Goal: Task Accomplishment & Management: Manage account settings

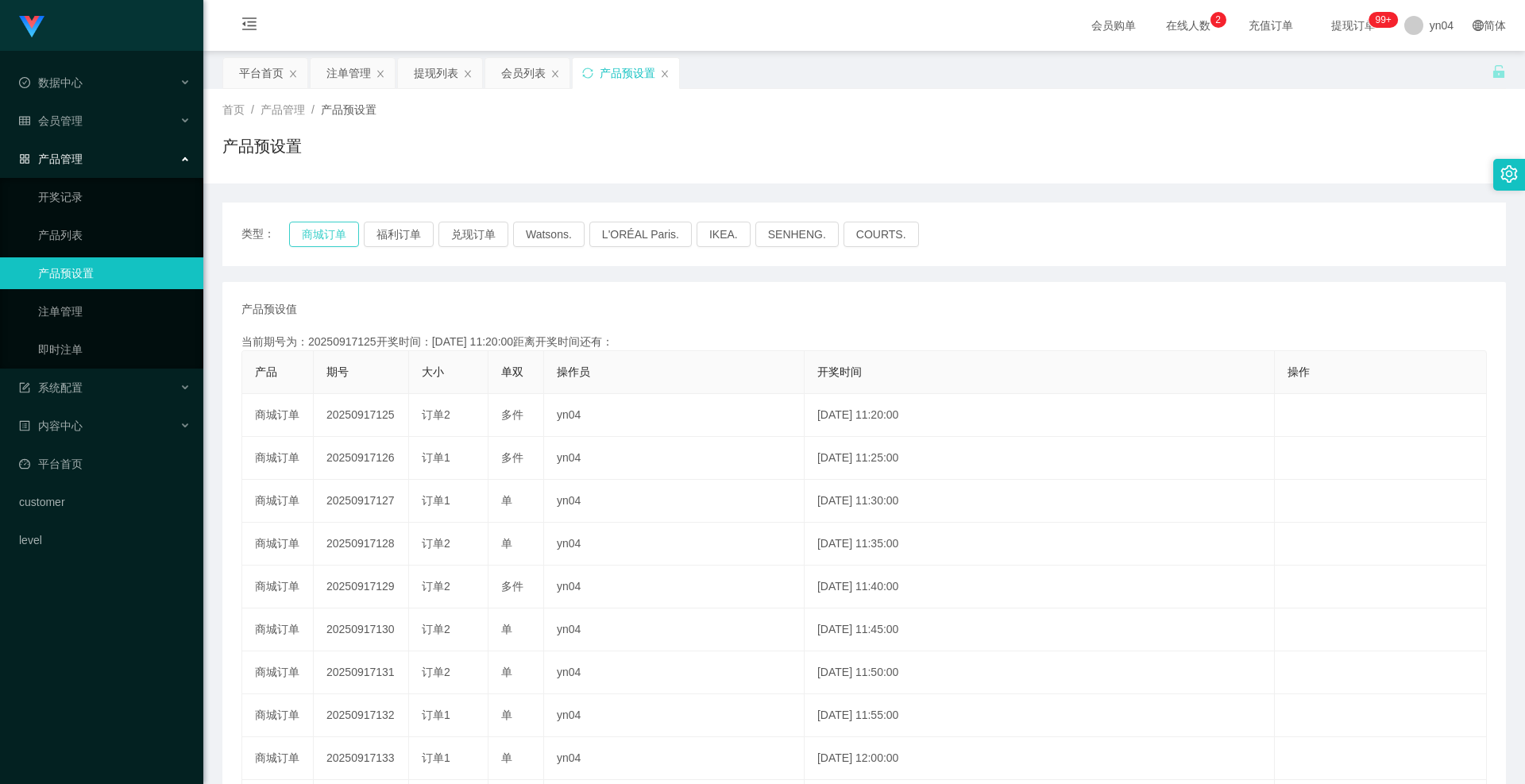
click at [316, 236] on button "商城订单" at bounding box center [324, 235] width 70 height 26
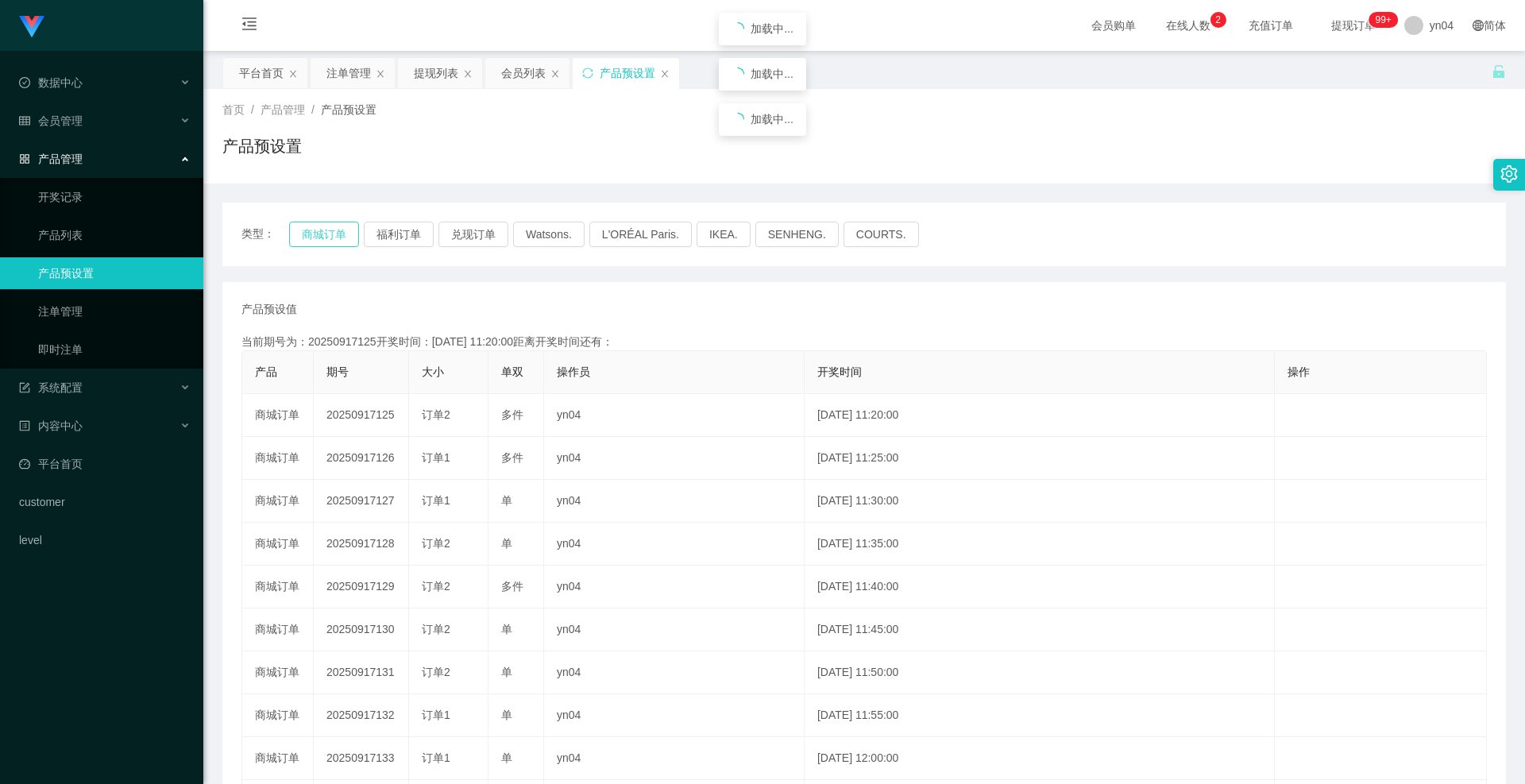
click at [316, 236] on button "商城订单" at bounding box center [324, 235] width 70 height 26
click at [102, 312] on link "注单管理" at bounding box center [115, 312] width 152 height 32
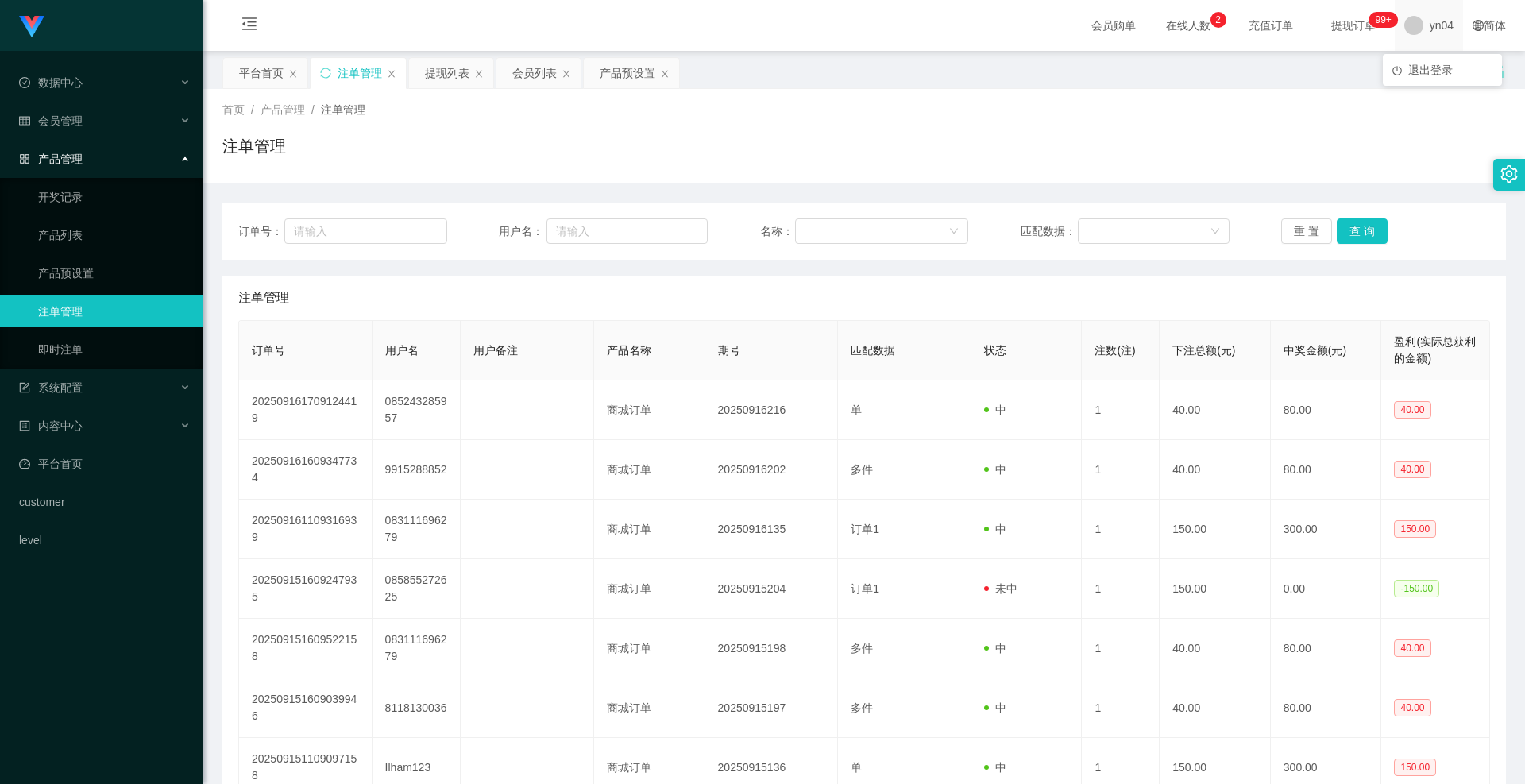
click at [1408, 25] on span at bounding box center [1414, 26] width 19 height 19
click at [1414, 72] on span "退出登录" at bounding box center [1430, 70] width 45 height 13
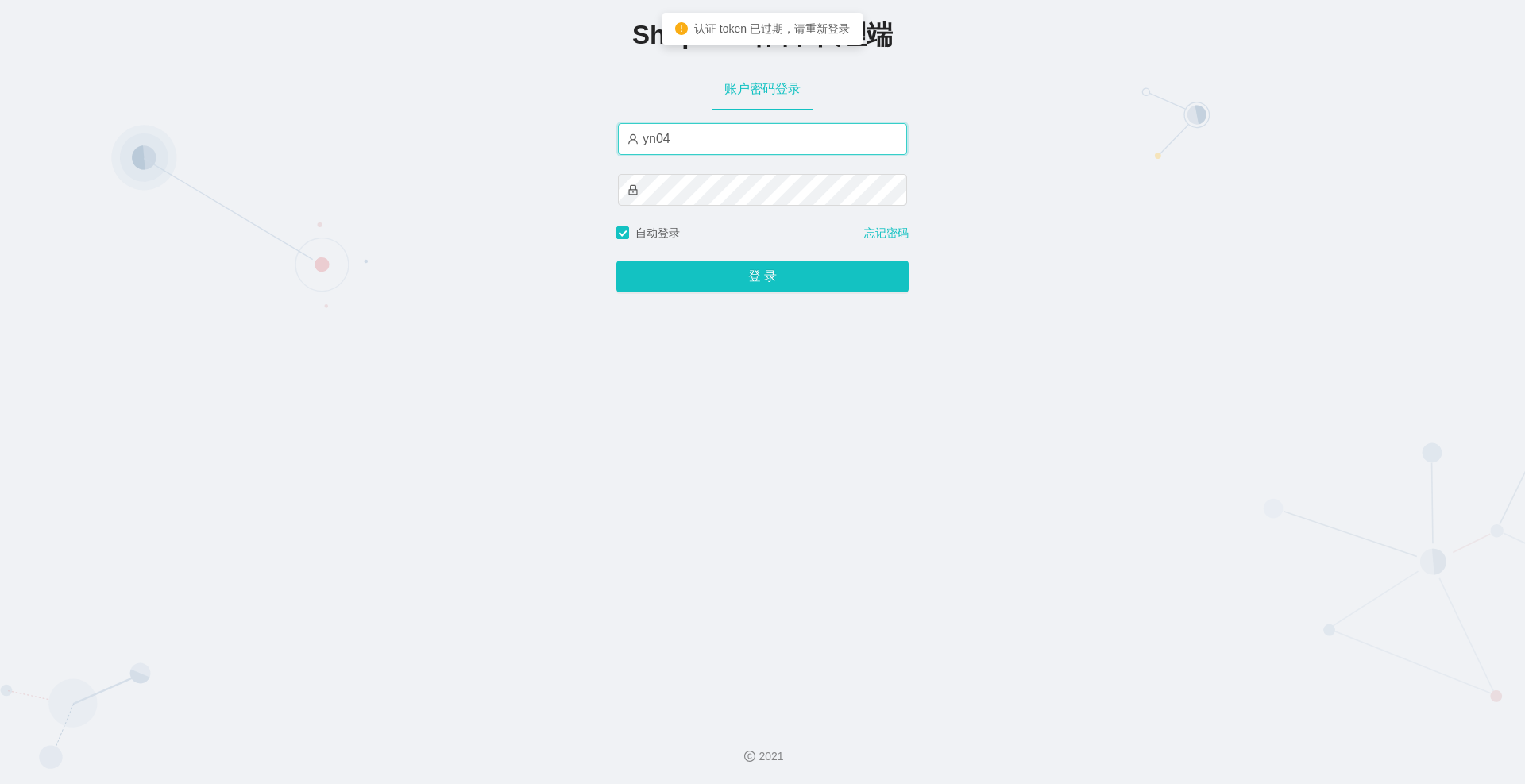
click at [698, 146] on input "yn04" at bounding box center [762, 139] width 289 height 32
type input "xjp808"
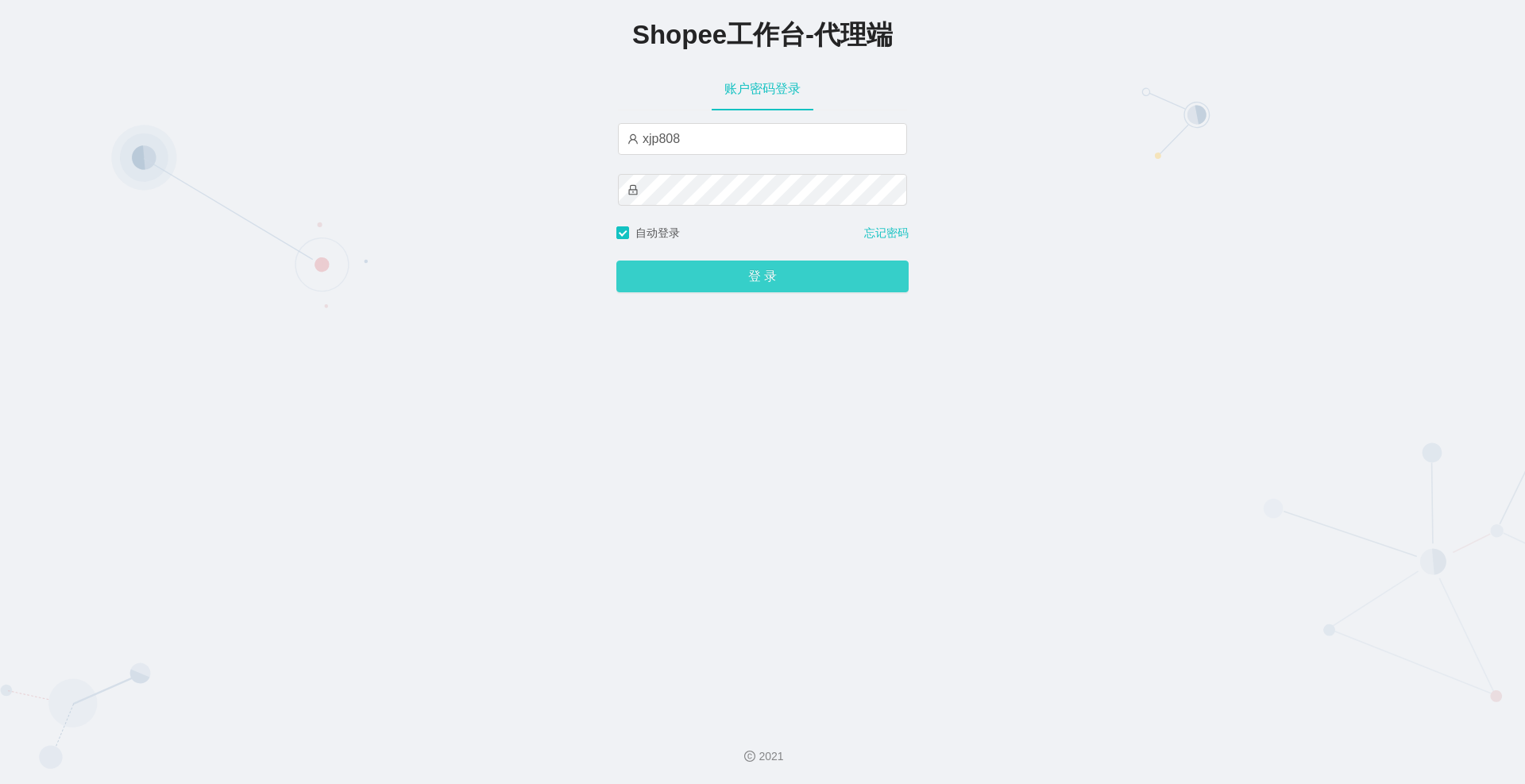
click at [733, 282] on button "登 录" at bounding box center [762, 276] width 292 height 32
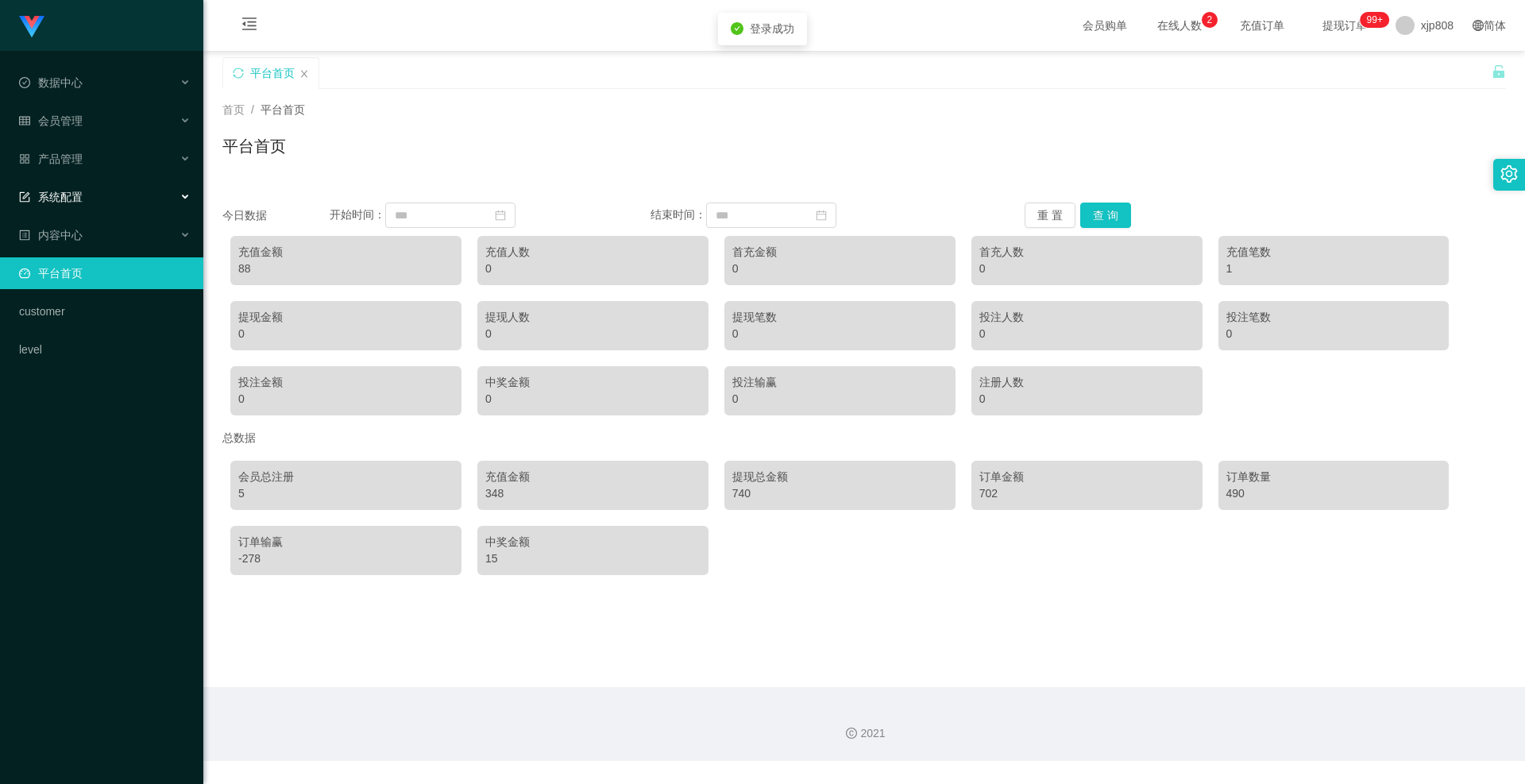
click at [111, 188] on div "系统配置" at bounding box center [102, 197] width 203 height 32
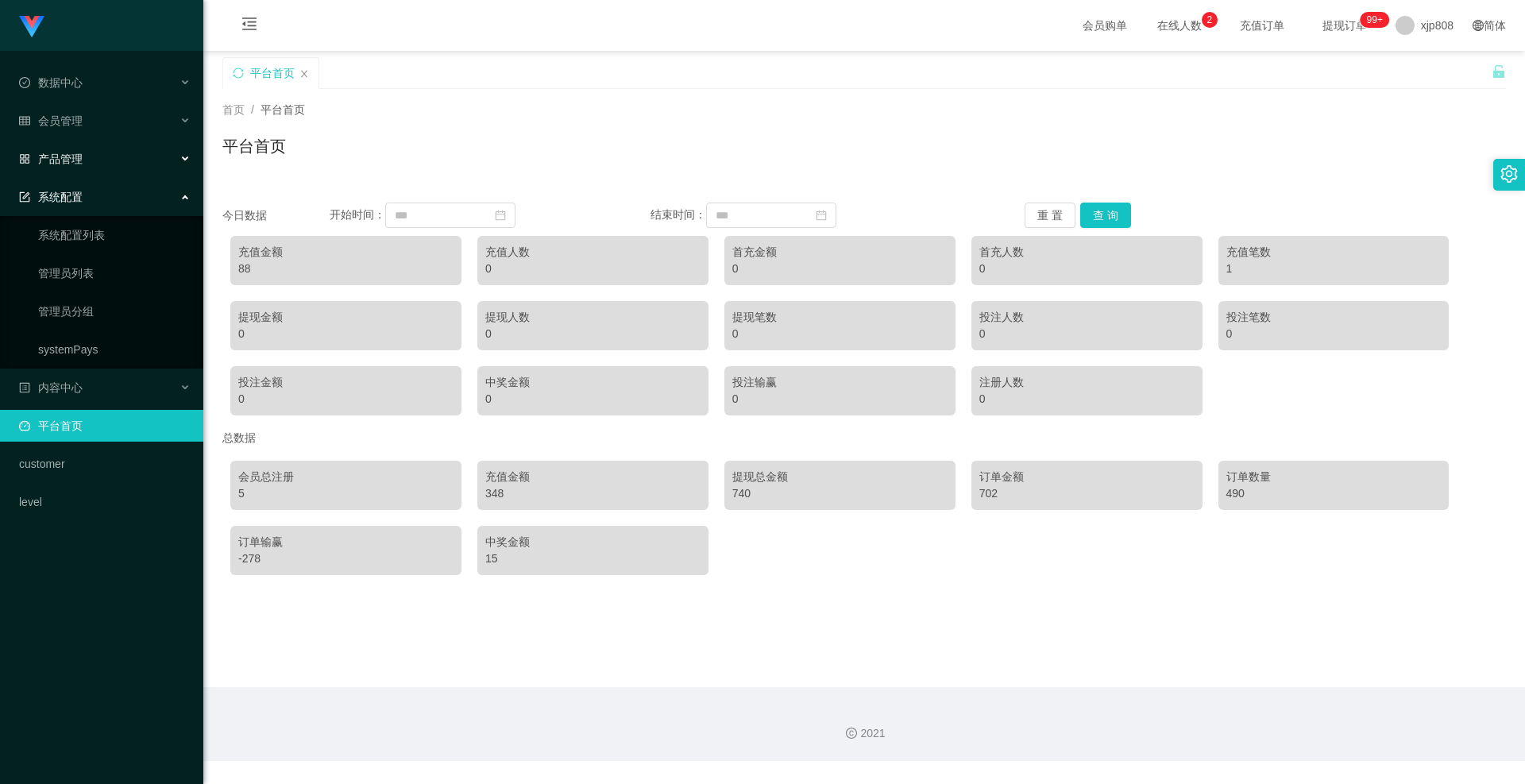
click at [92, 143] on div "产品管理" at bounding box center [102, 159] width 203 height 32
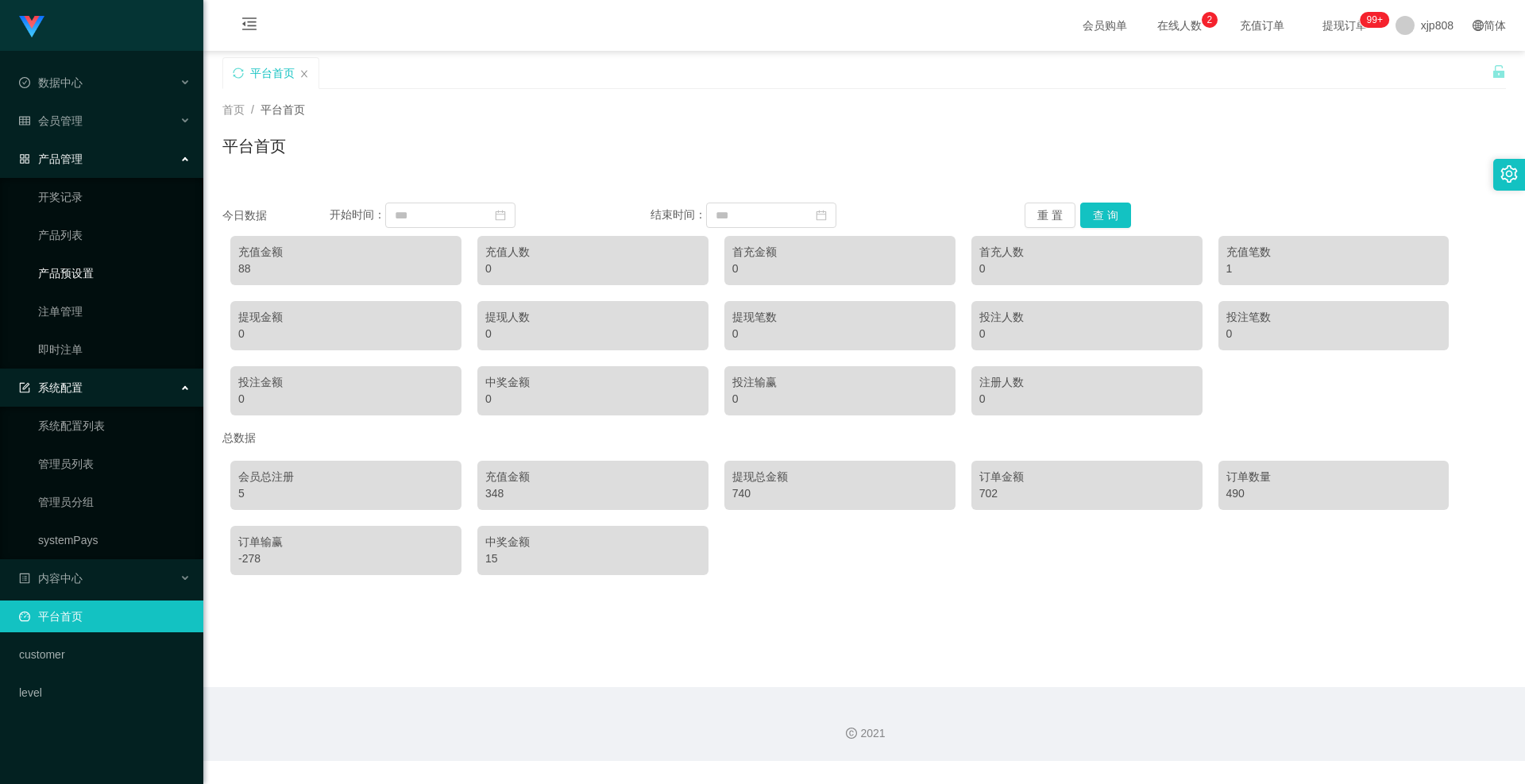
click at [92, 264] on link "产品预设置" at bounding box center [115, 273] width 152 height 32
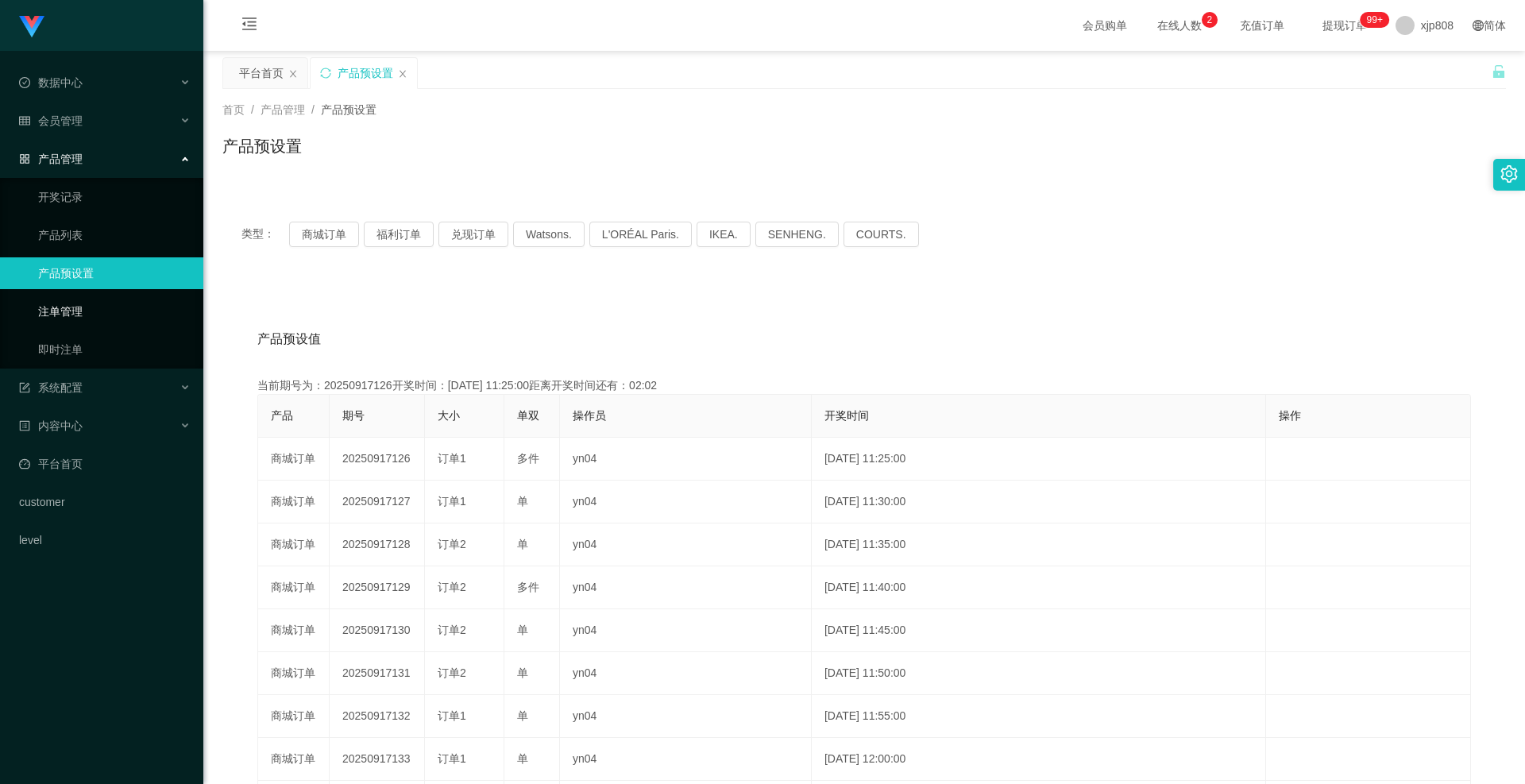
click at [115, 308] on link "注单管理" at bounding box center [115, 312] width 152 height 32
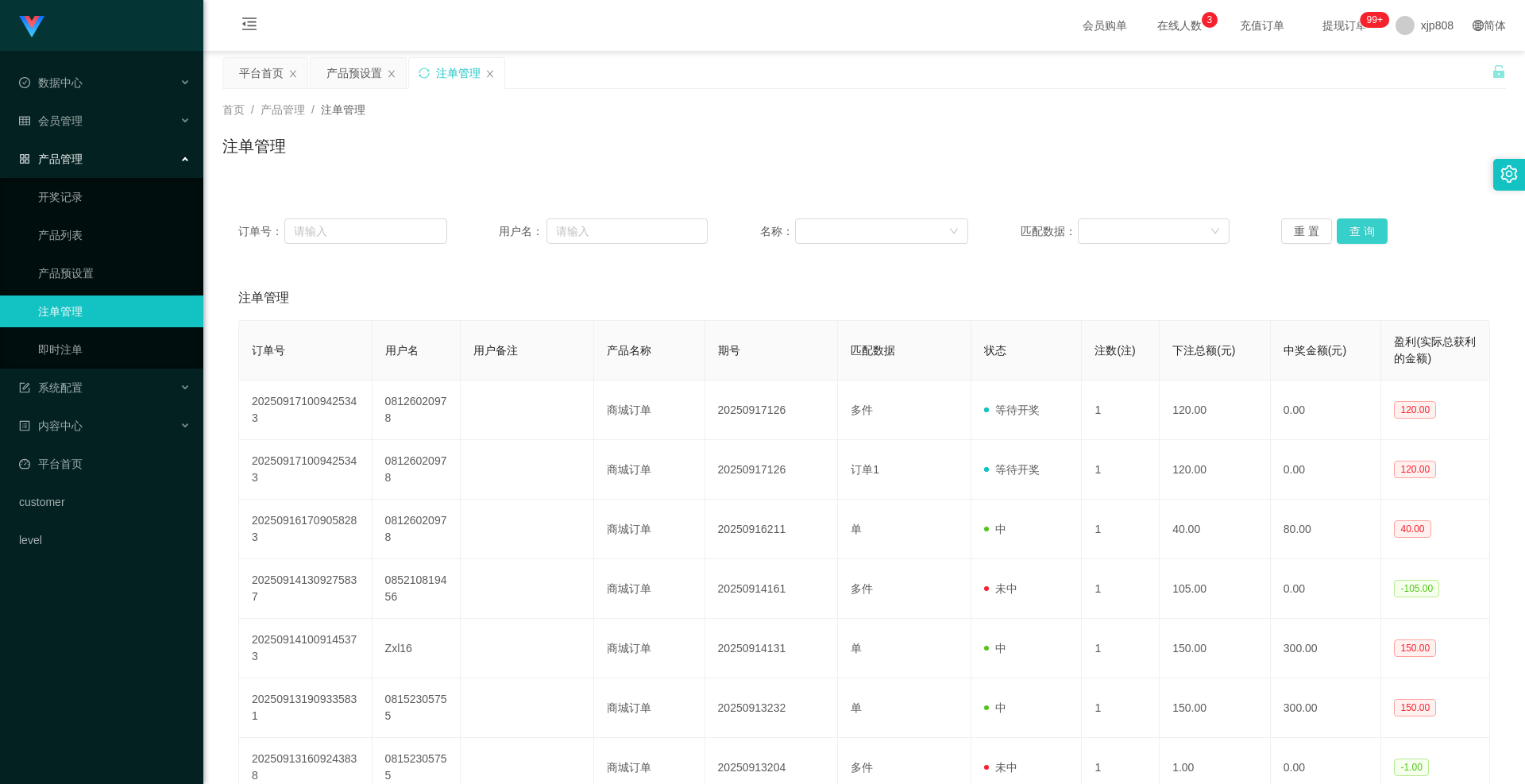
click at [1352, 229] on button "查 询" at bounding box center [1362, 231] width 50 height 26
click at [1352, 229] on div "重 置 查 询" at bounding box center [1386, 231] width 209 height 26
click at [1352, 229] on button "查 询" at bounding box center [1362, 231] width 50 height 26
click at [1352, 229] on div "重 置 查 询" at bounding box center [1386, 231] width 209 height 26
click at [1352, 229] on button "查 询" at bounding box center [1362, 231] width 50 height 26
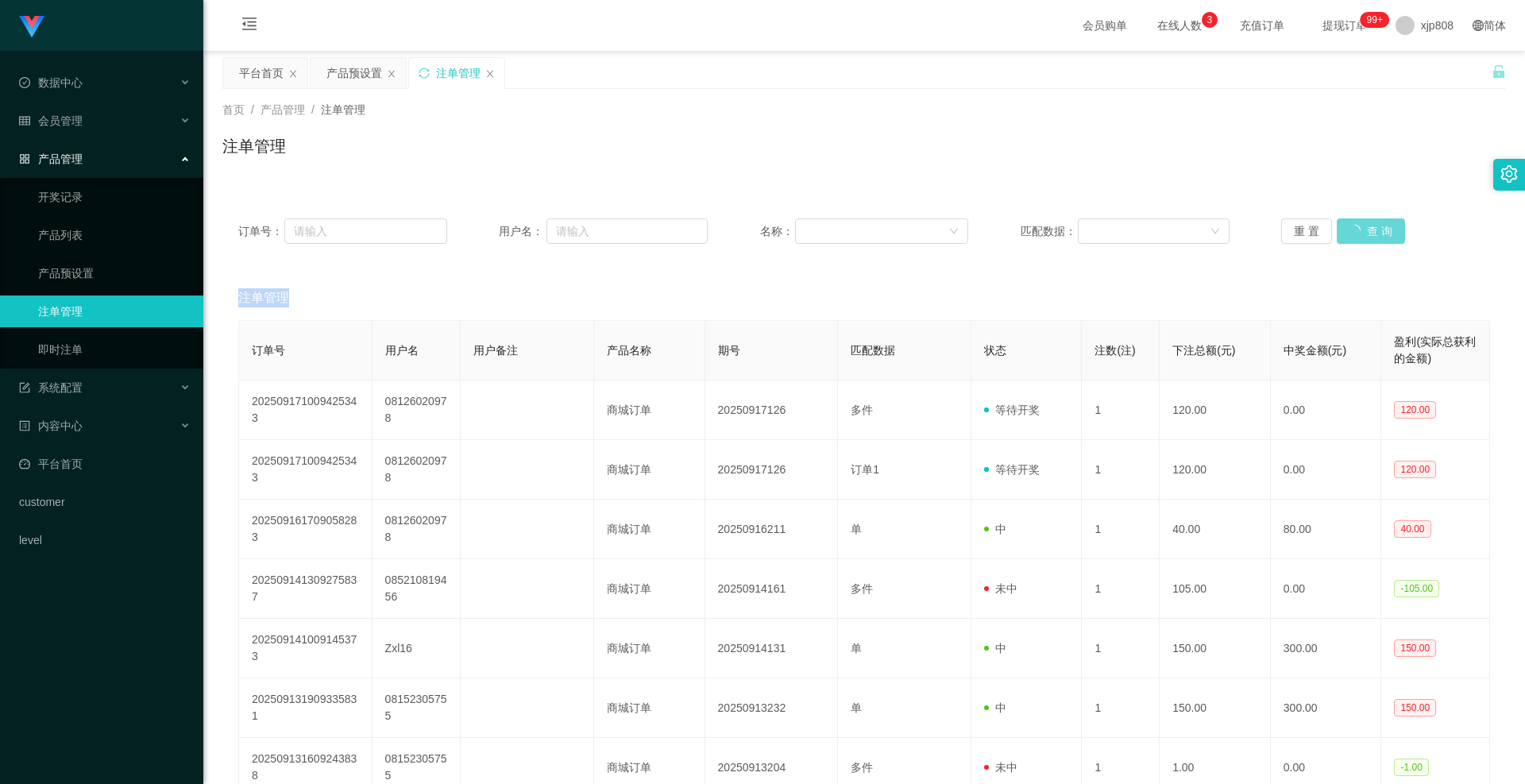
click at [1352, 229] on div "重 置 查 询" at bounding box center [1386, 231] width 209 height 26
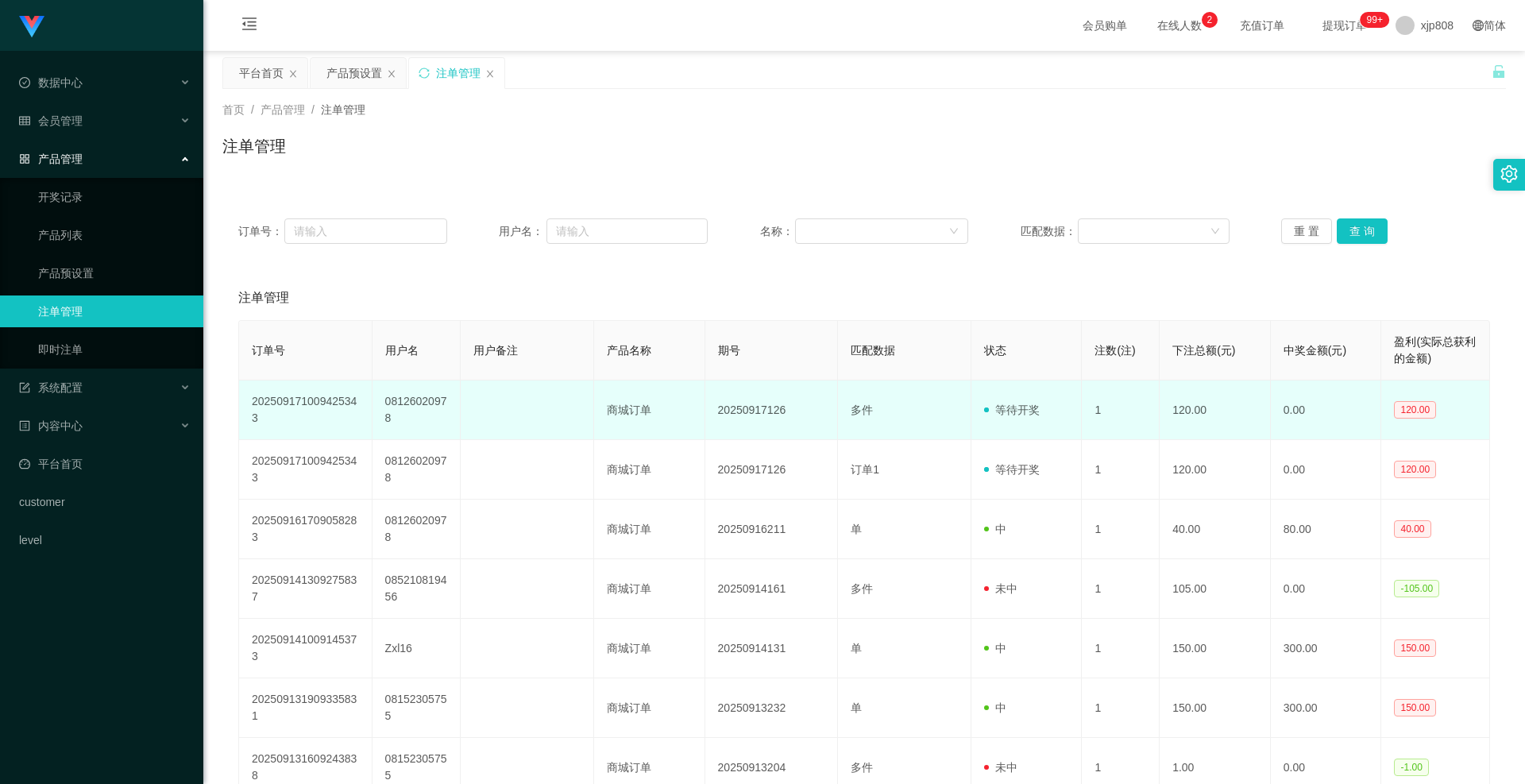
click at [399, 408] on td "08126020978" at bounding box center [416, 410] width 89 height 59
copy td "08126020978"
